Goal: Task Accomplishment & Management: Understand process/instructions

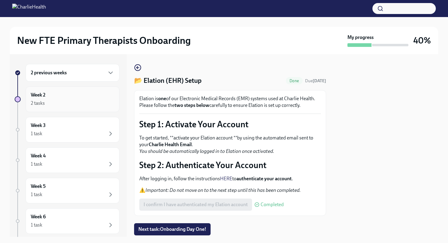
click at [83, 98] on div "Week 2 2 tasks" at bounding box center [73, 99] width 84 height 15
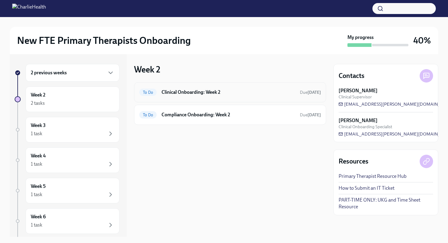
click at [164, 91] on h6 "Clinical Onboarding: Week 2" at bounding box center [229, 92] width 134 height 7
